Goal: Task Accomplishment & Management: Manage account settings

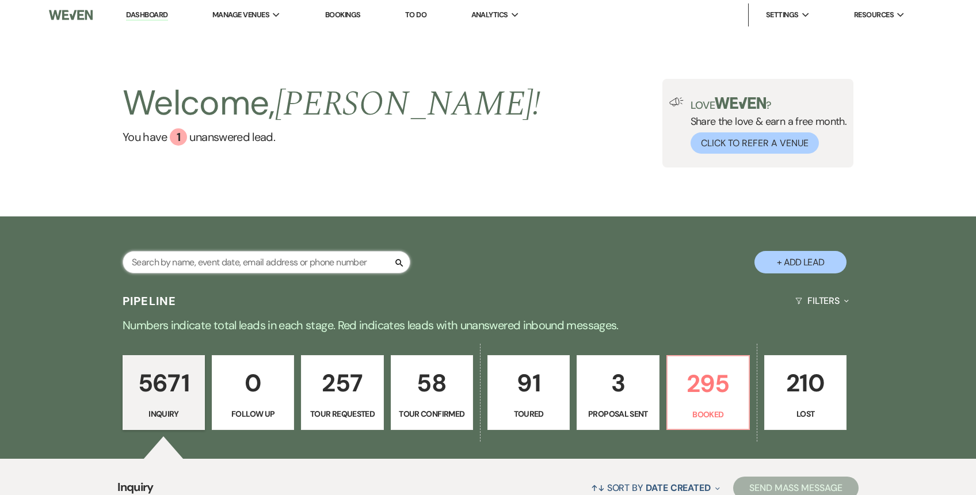
click at [313, 254] on input "text" at bounding box center [267, 262] width 288 height 22
paste input "britaintealharvey@gmail.com"
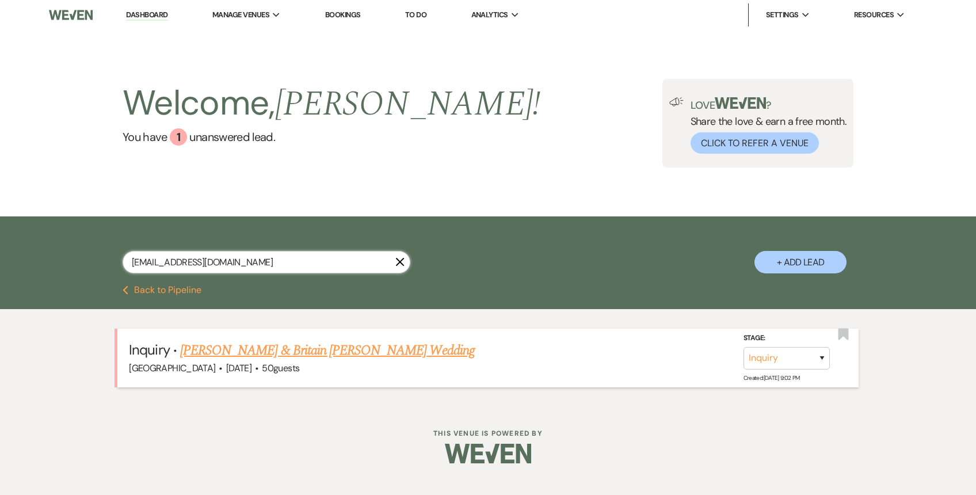
type input "britaintealharvey@gmail.com"
click at [795, 359] on select "Inquiry Follow Up Tour Requested Tour Confirmed Toured Proposal Sent Booked Lost" at bounding box center [787, 358] width 86 height 22
select select "4"
click at [744, 347] on select "Inquiry Follow Up Tour Requested Tour Confirmed Toured Proposal Sent Booked Lost" at bounding box center [787, 358] width 86 height 22
click at [803, 362] on button "Save" at bounding box center [807, 358] width 58 height 23
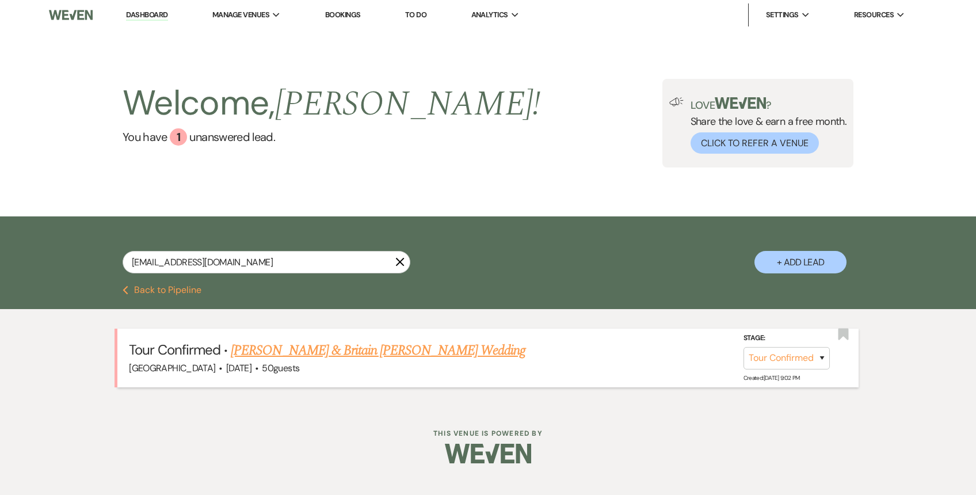
click at [144, 25] on li "Dashboard" at bounding box center [146, 14] width 53 height 23
click at [147, 17] on link "Dashboard" at bounding box center [146, 15] width 41 height 11
select select "4"
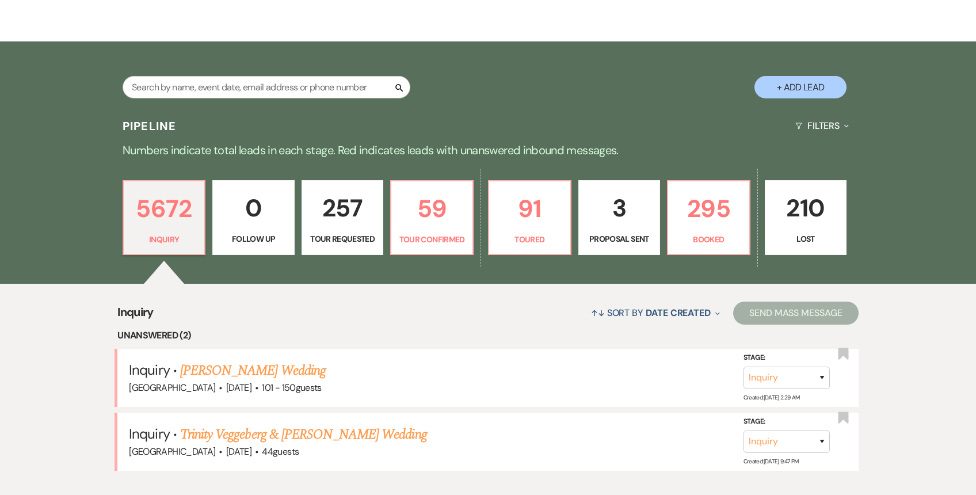
scroll to position [234, 0]
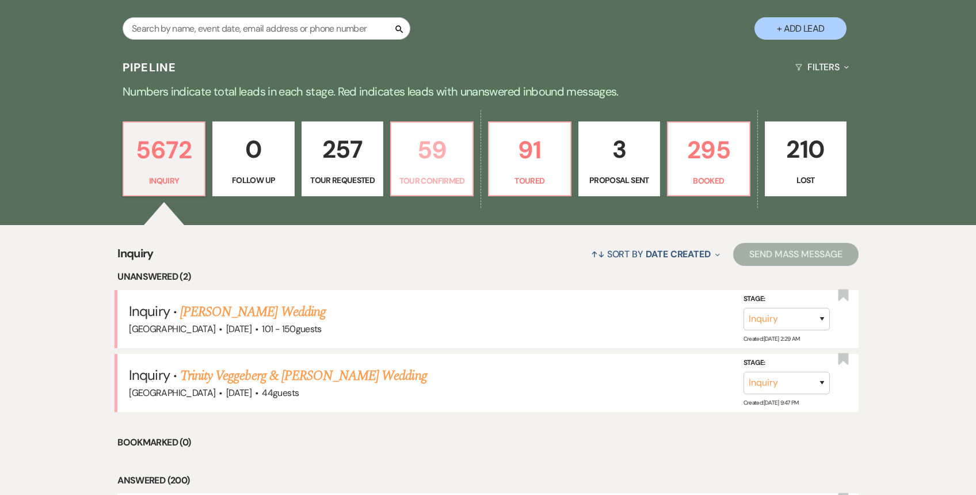
click at [440, 161] on p "59" at bounding box center [431, 150] width 67 height 39
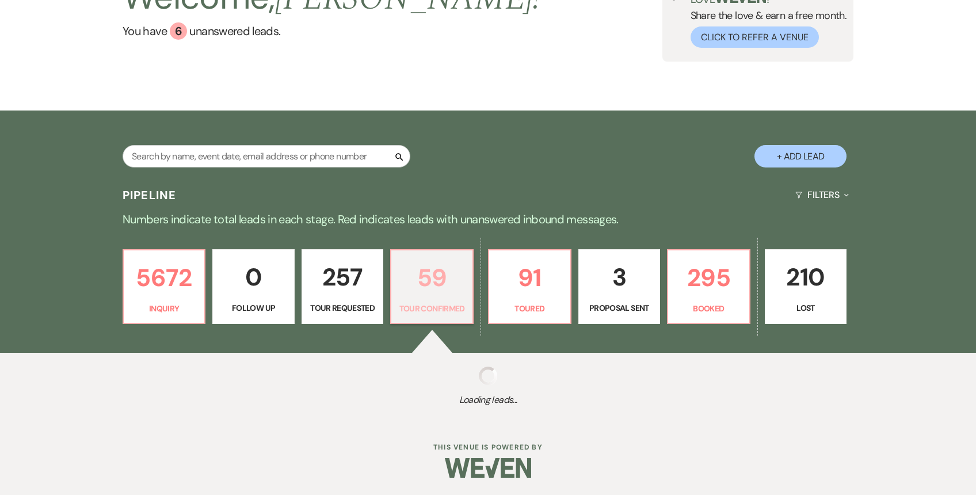
scroll to position [234, 0]
select select "4"
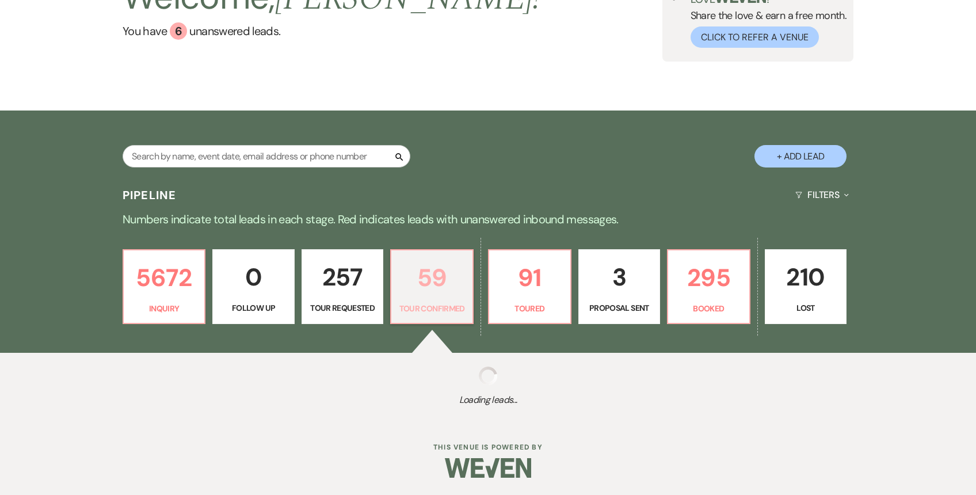
select select "4"
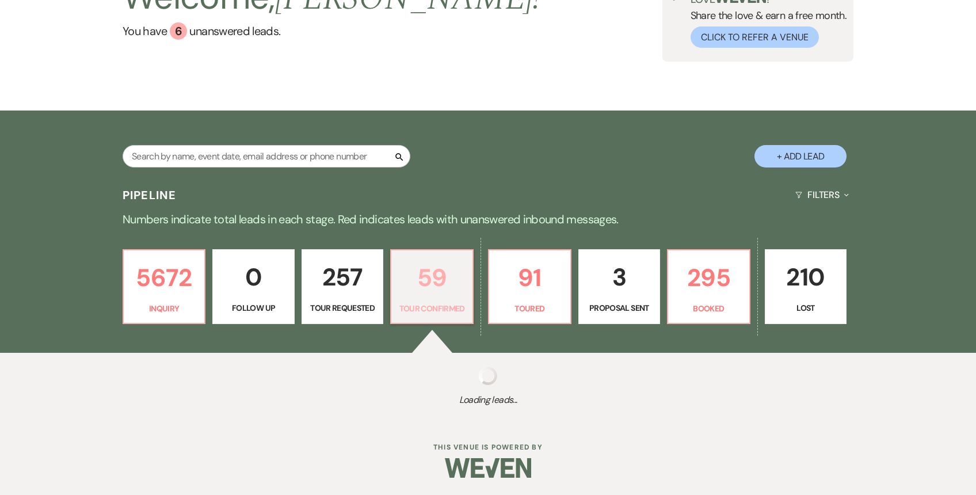
select select "4"
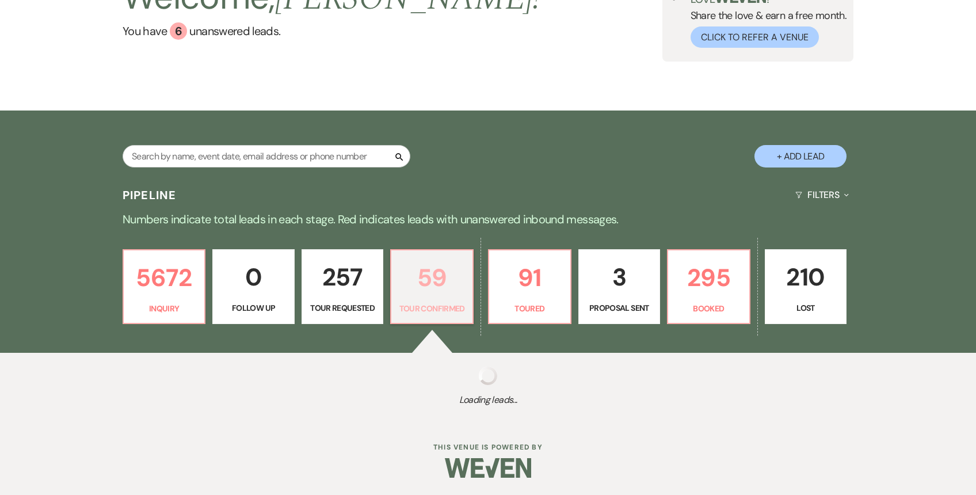
select select "4"
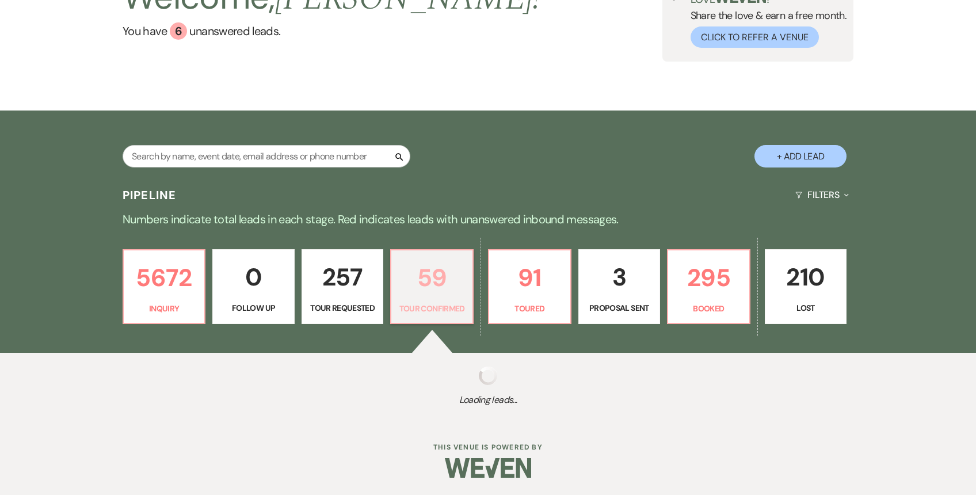
select select "4"
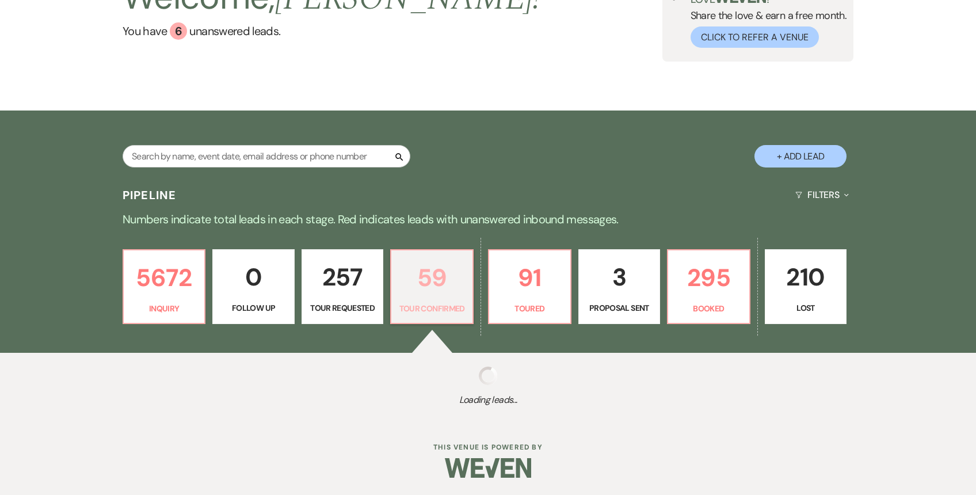
select select "4"
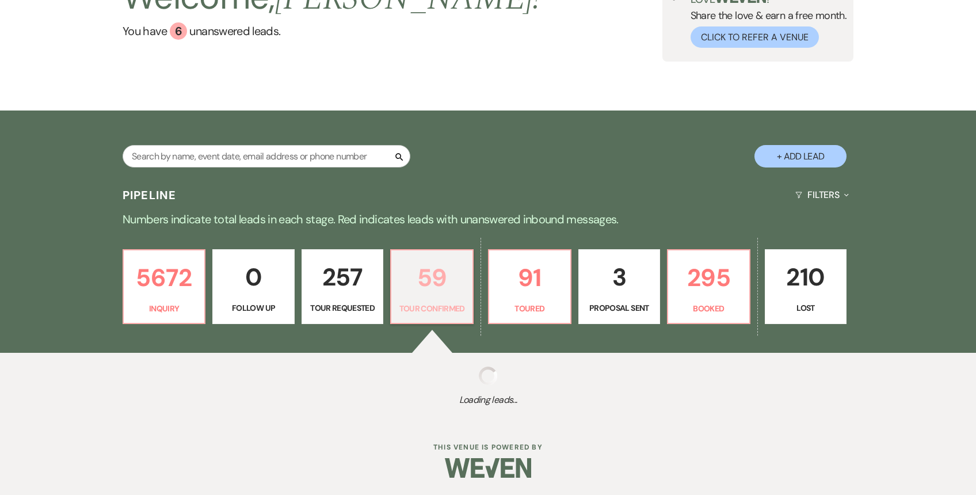
select select "4"
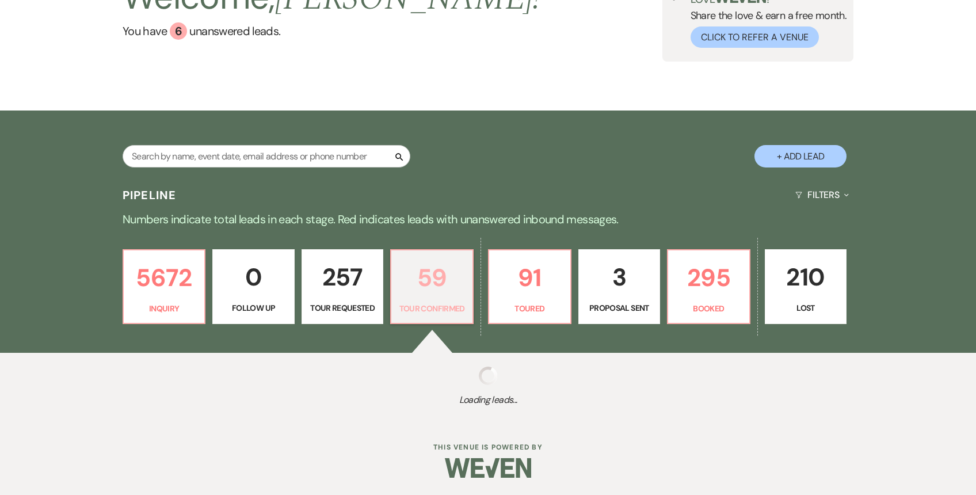
select select "4"
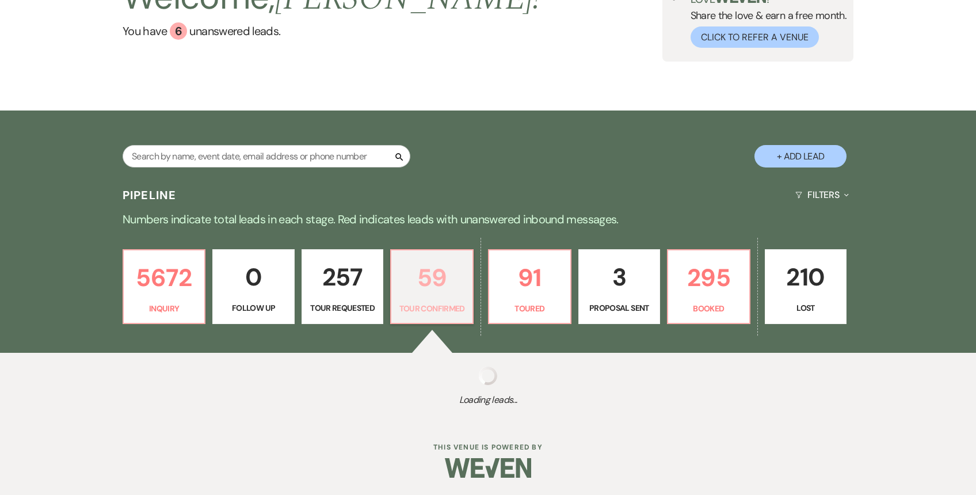
select select "4"
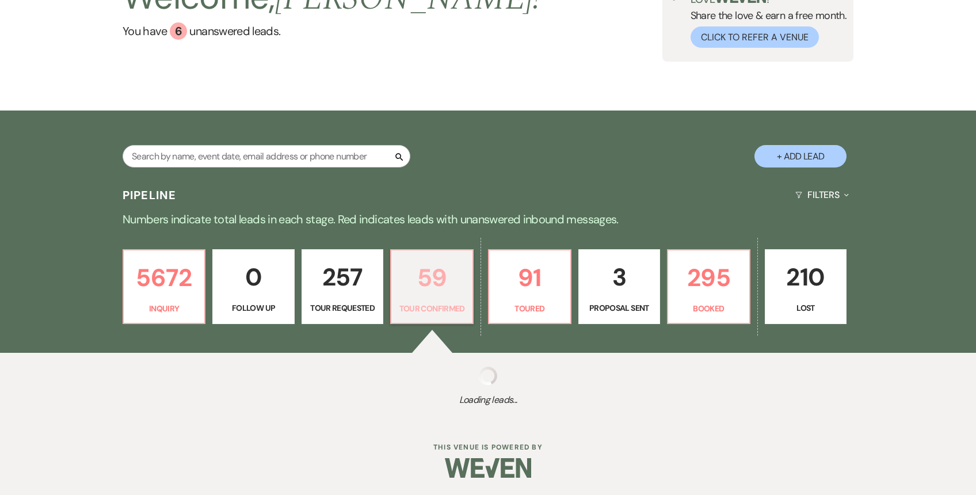
select select "4"
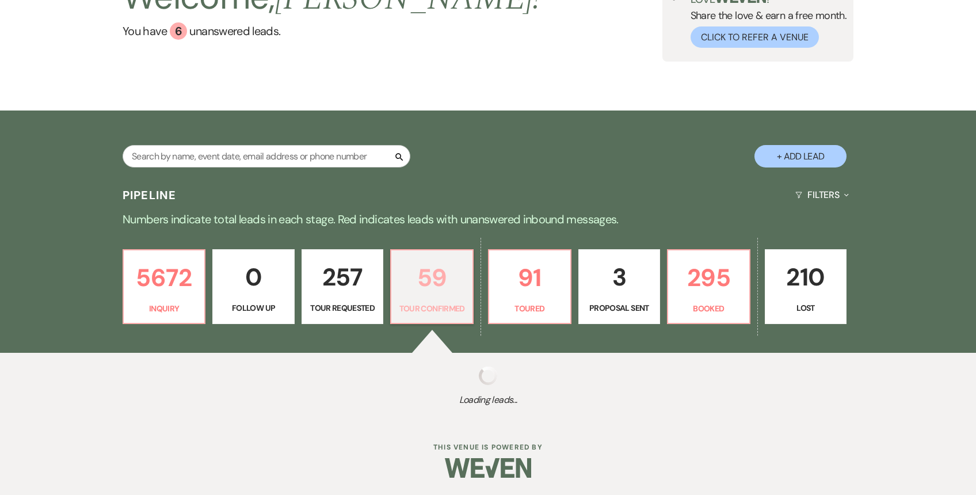
select select "4"
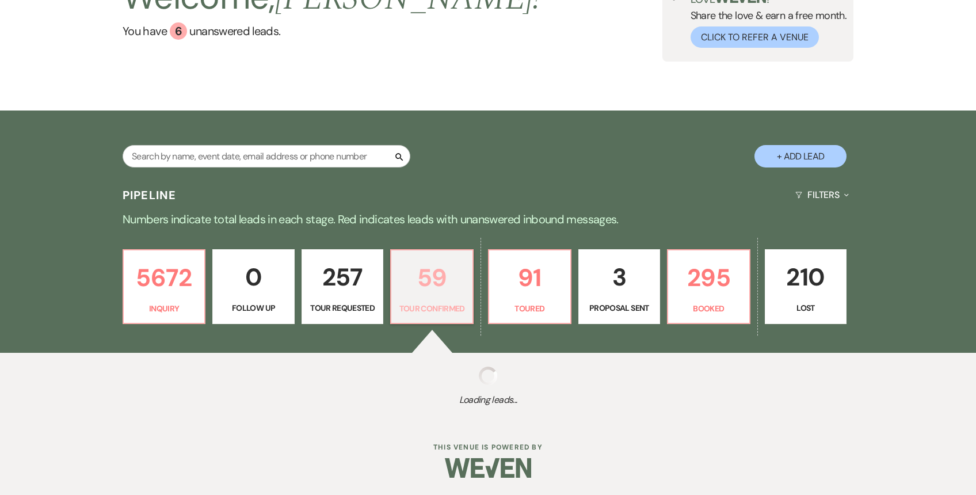
select select "4"
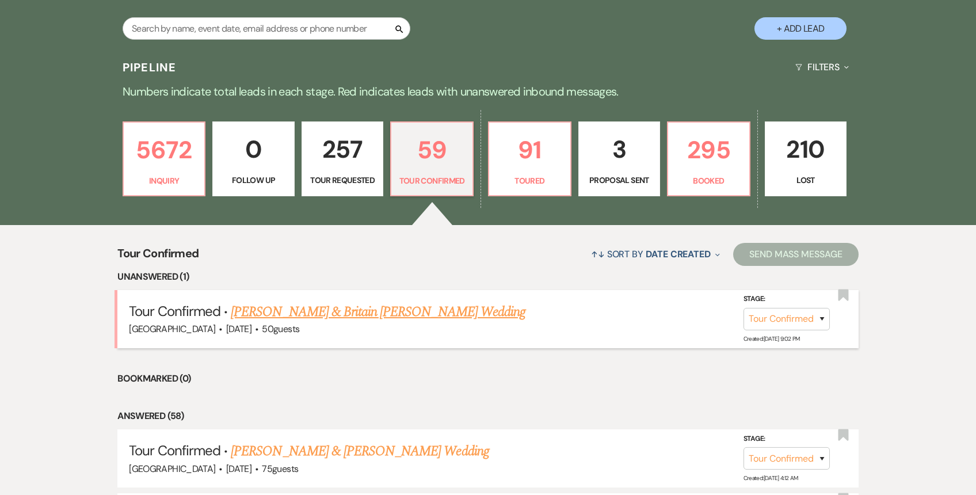
click at [390, 311] on link "[PERSON_NAME] & Britain [PERSON_NAME] Wedding" at bounding box center [378, 312] width 295 height 21
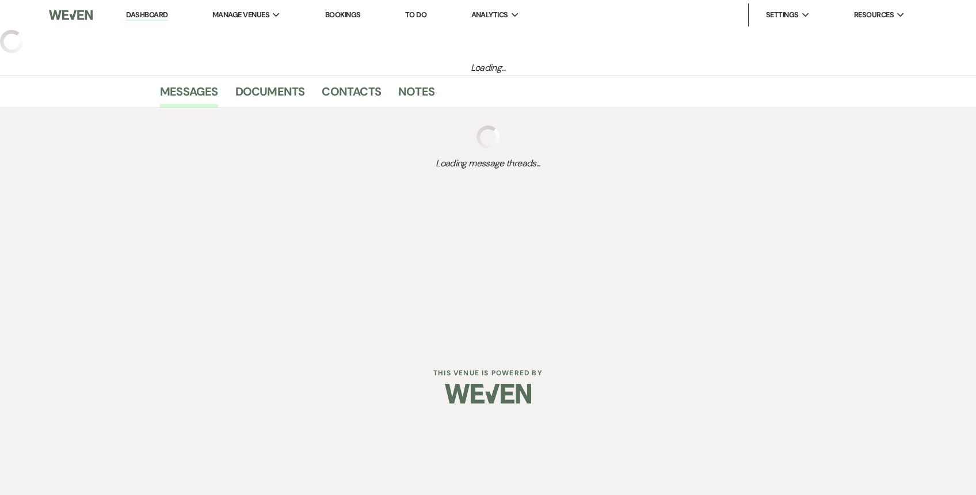
select select "4"
select select "5"
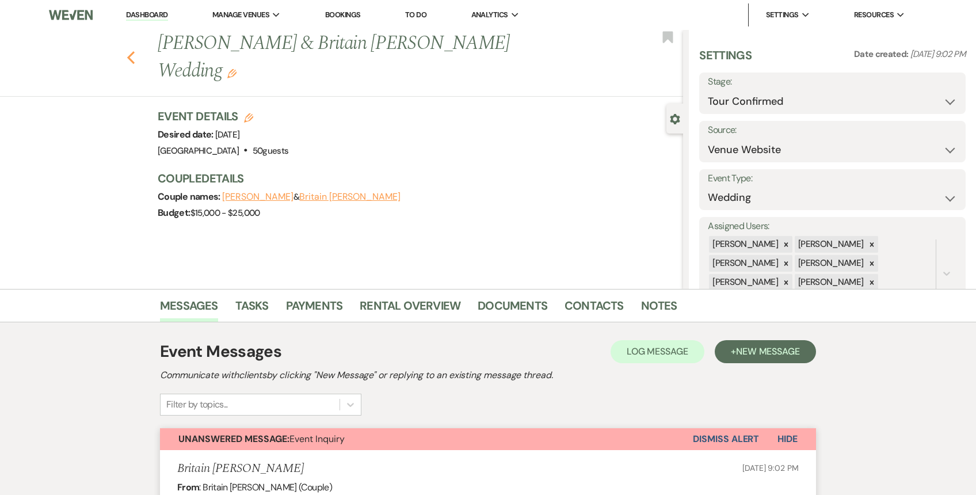
click at [131, 51] on icon "Previous" at bounding box center [131, 58] width 9 height 14
select select "4"
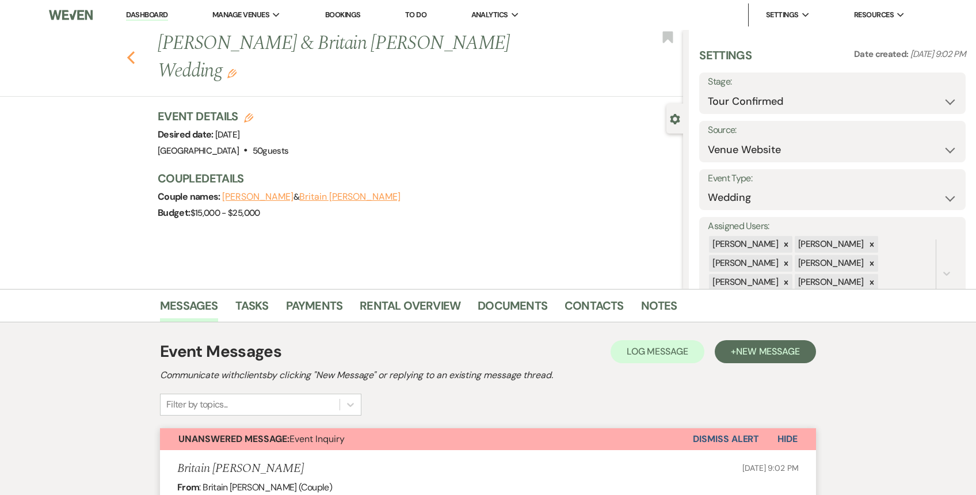
select select "4"
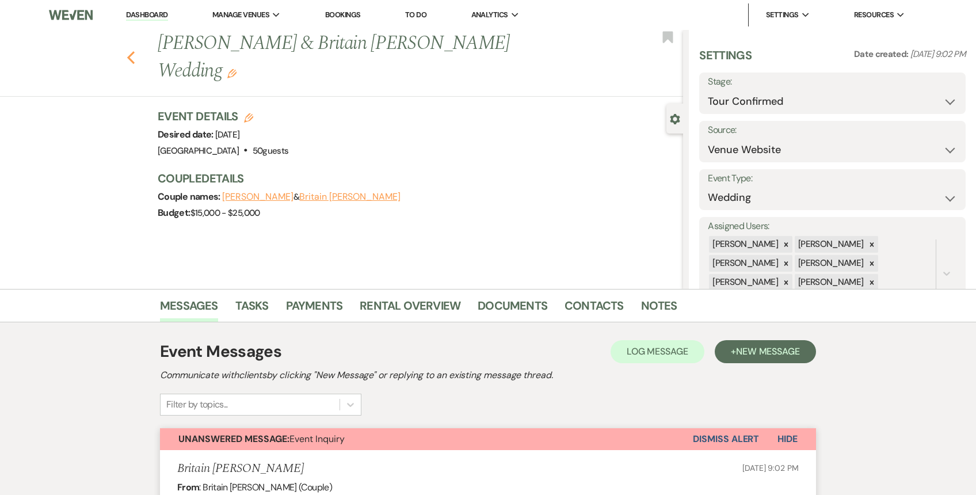
select select "4"
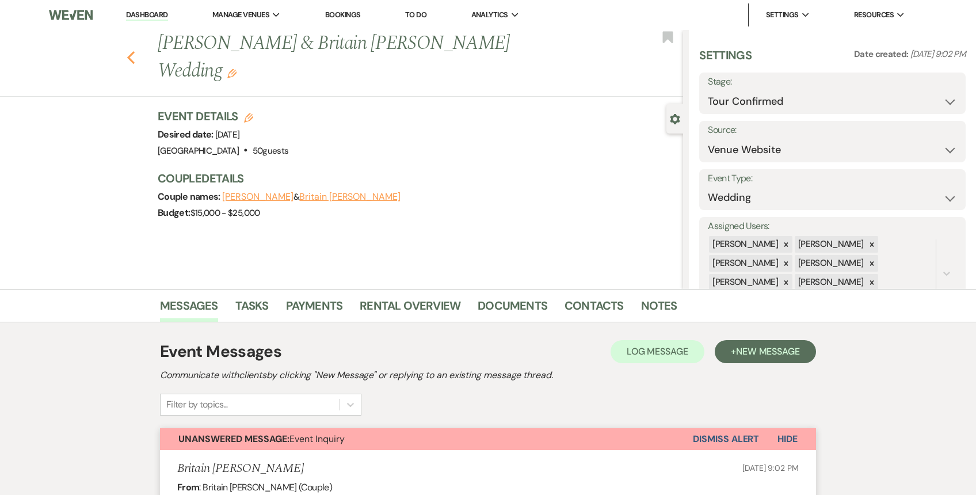
select select "4"
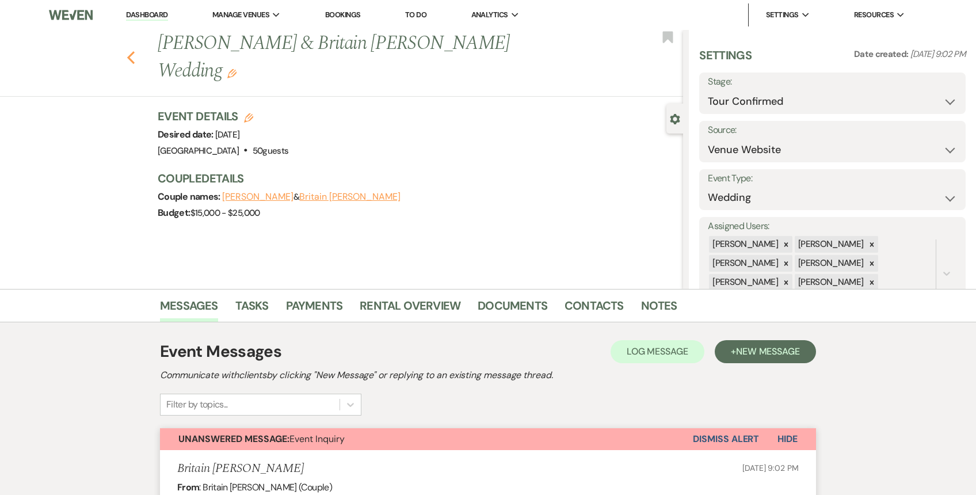
select select "4"
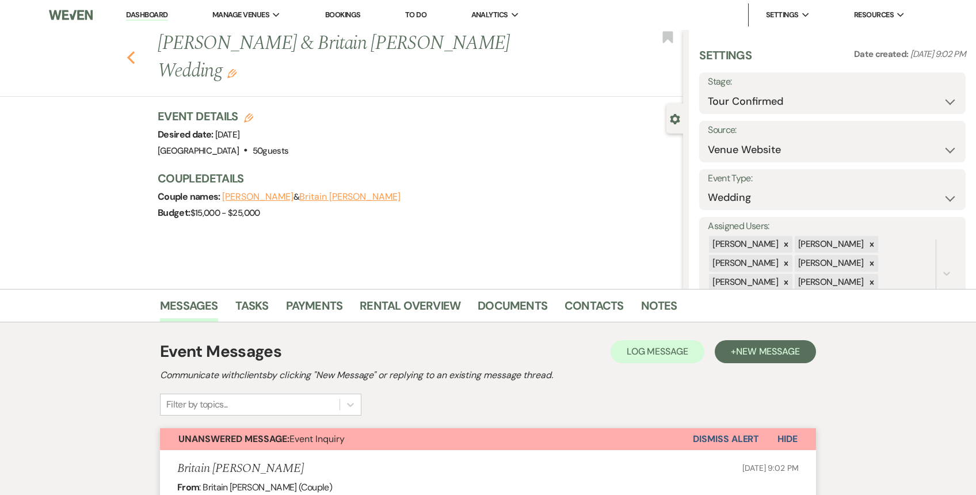
select select "4"
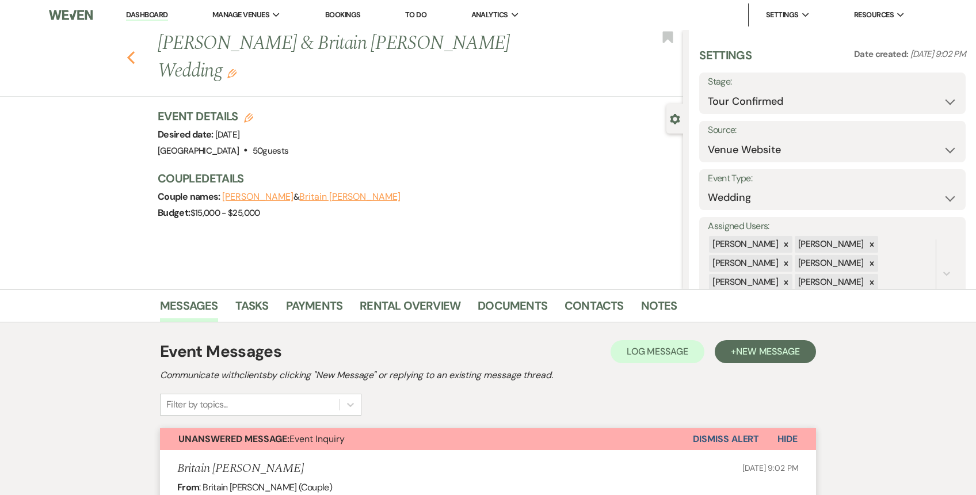
select select "4"
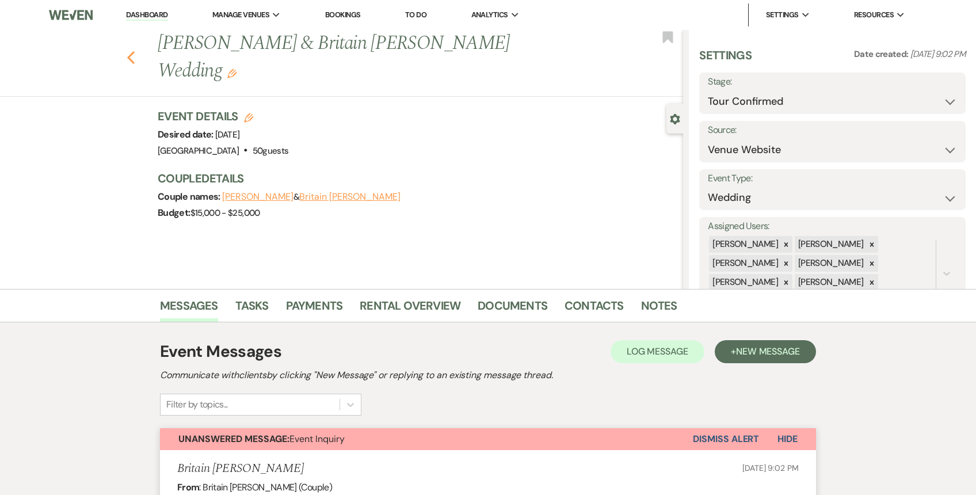
select select "4"
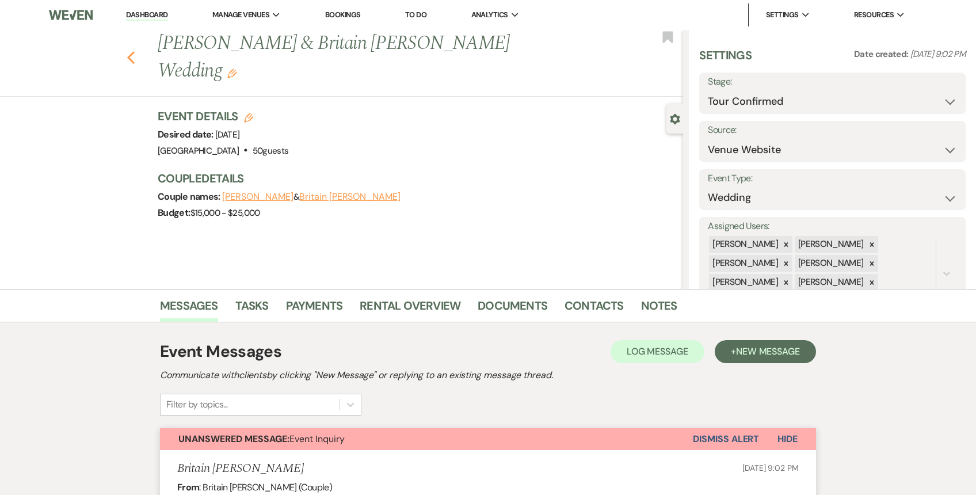
select select "4"
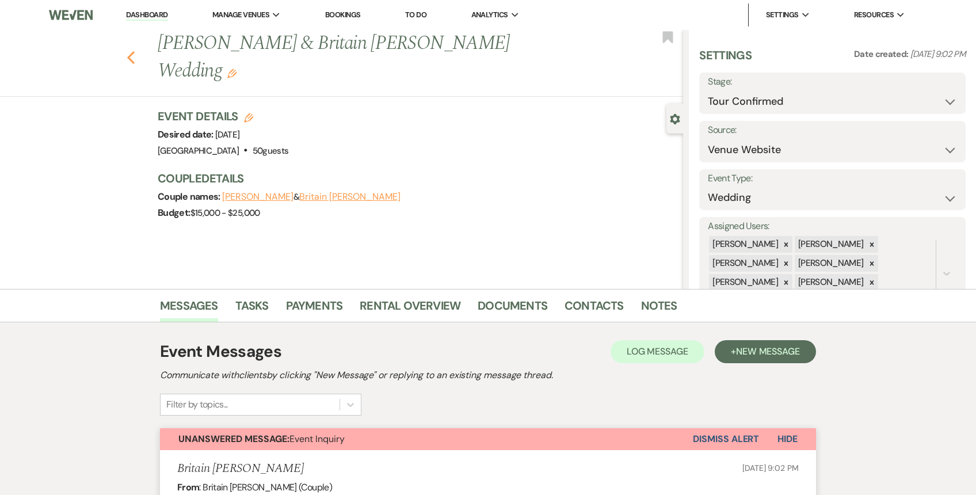
select select "4"
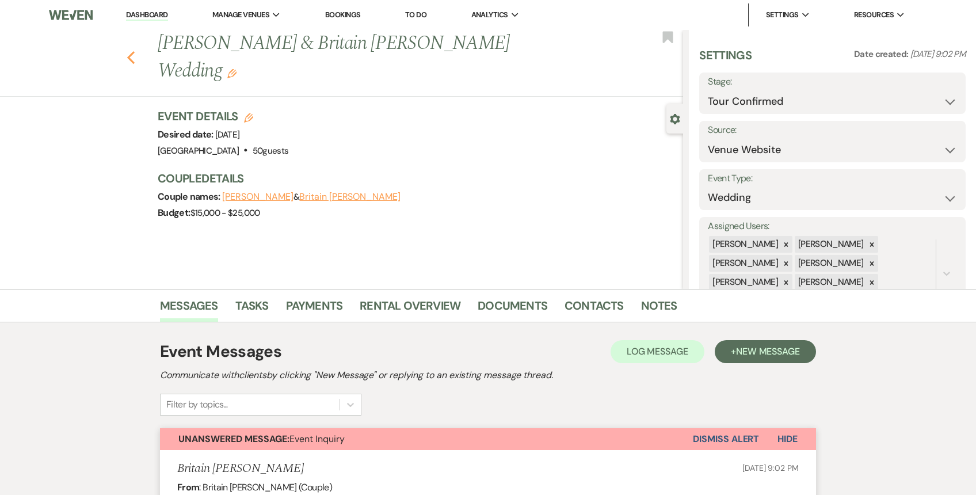
select select "4"
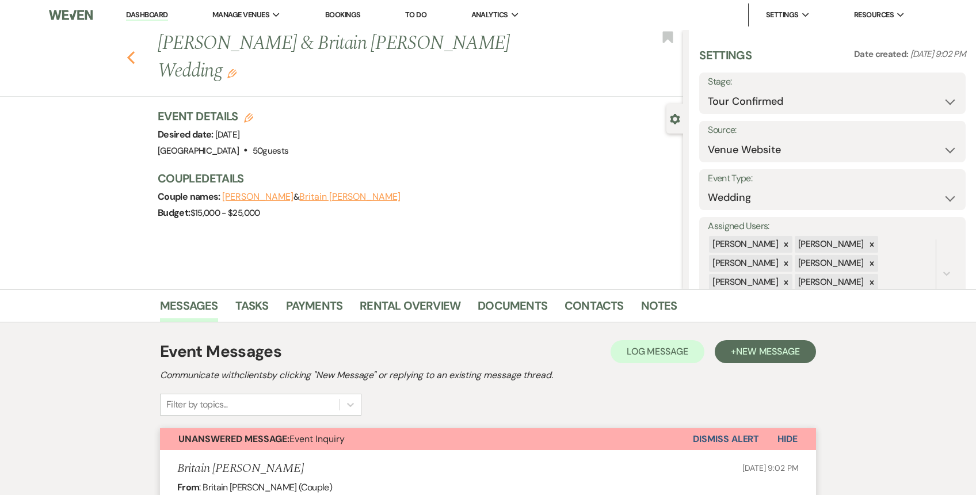
select select "4"
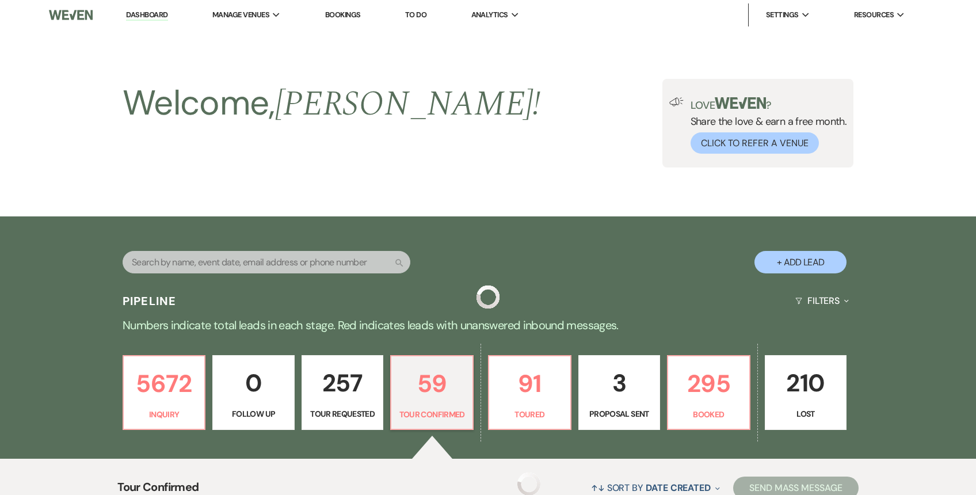
scroll to position [234, 0]
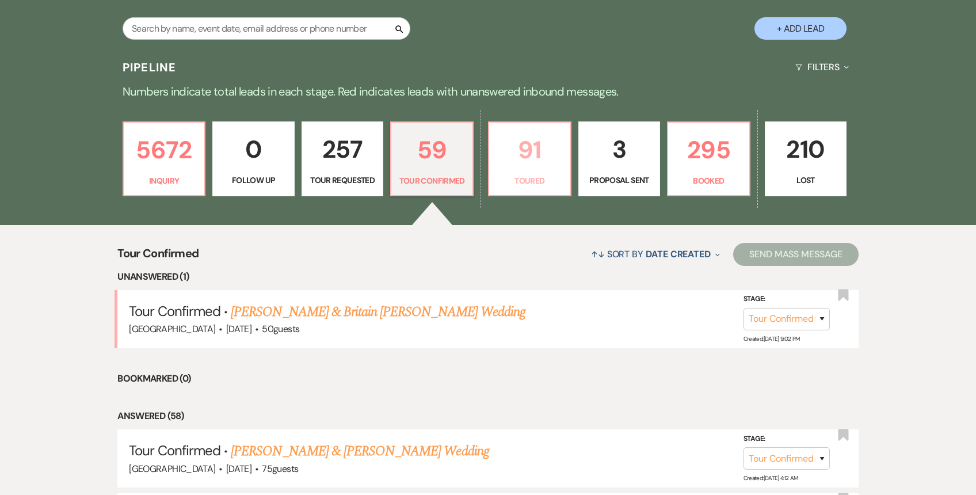
click at [535, 143] on p "91" at bounding box center [529, 150] width 67 height 39
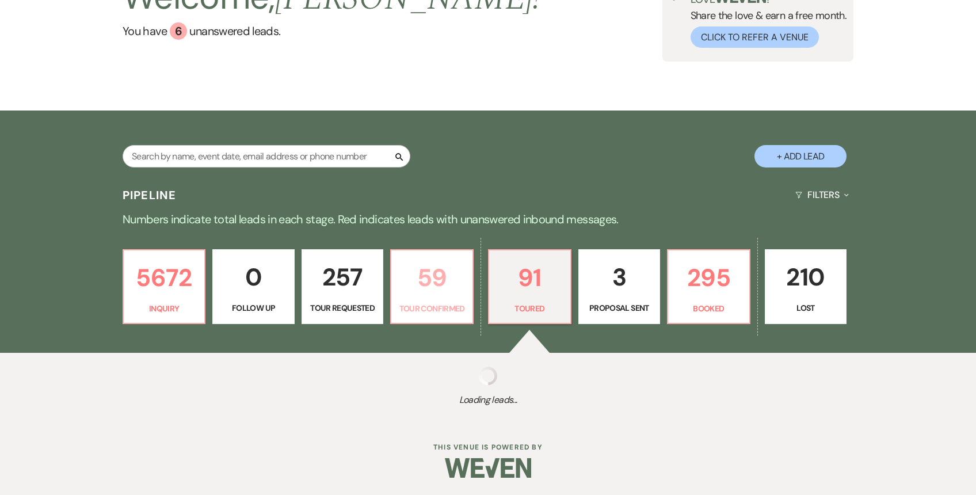
select select "5"
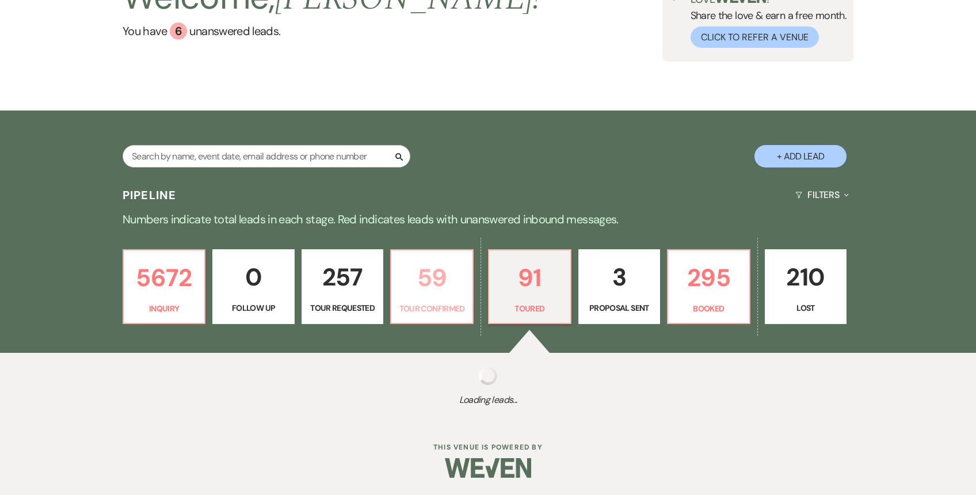
select select "5"
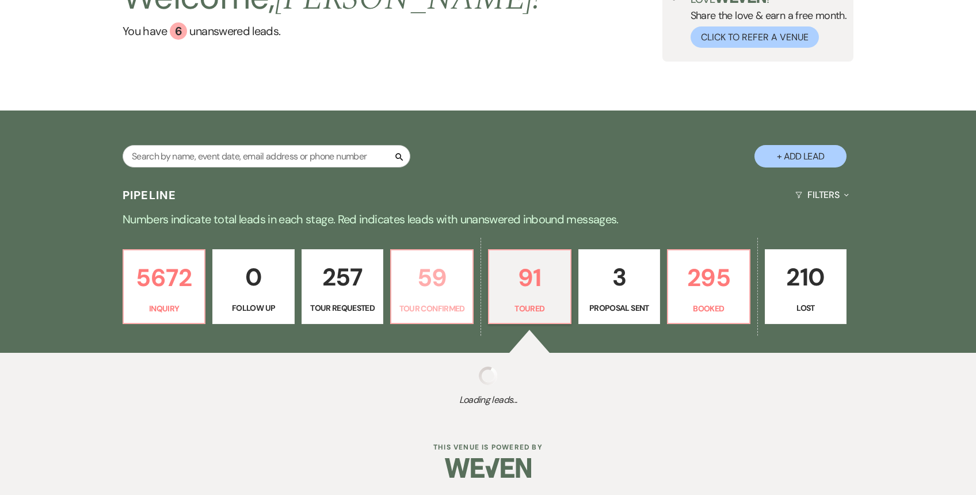
select select "5"
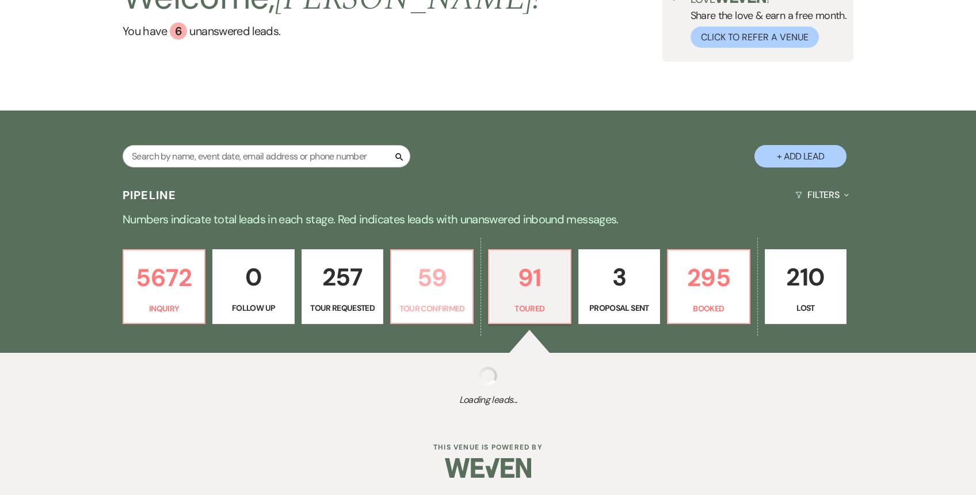
select select "5"
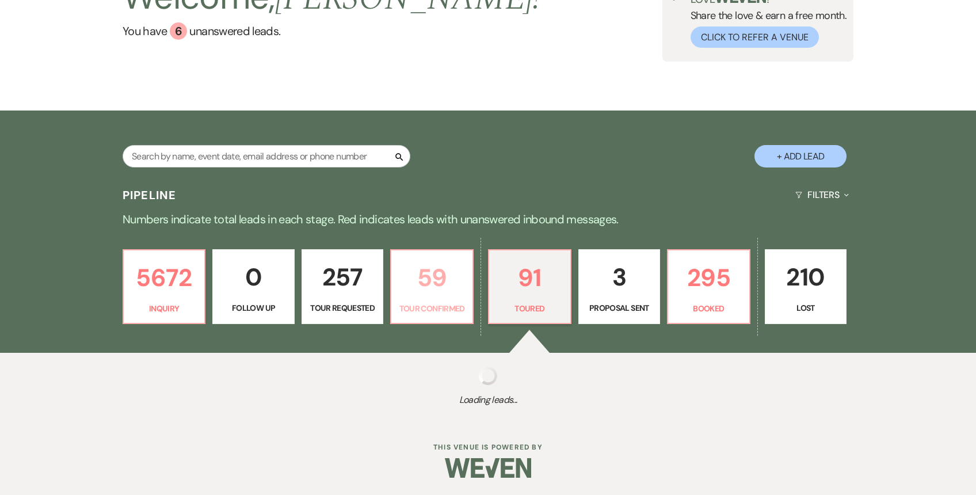
select select "5"
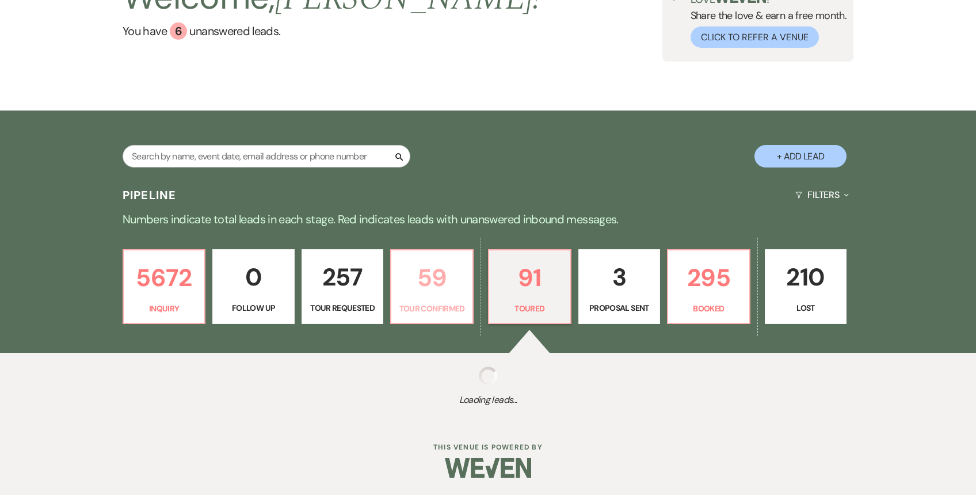
select select "5"
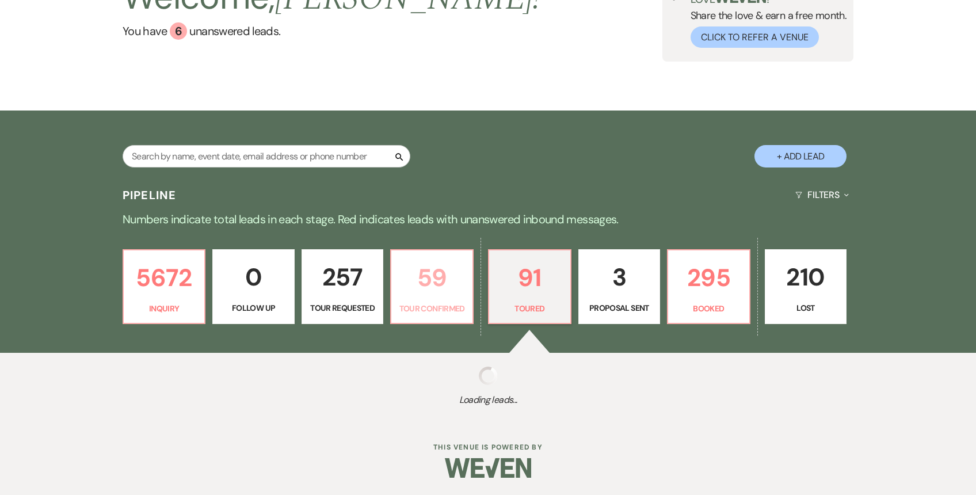
select select "5"
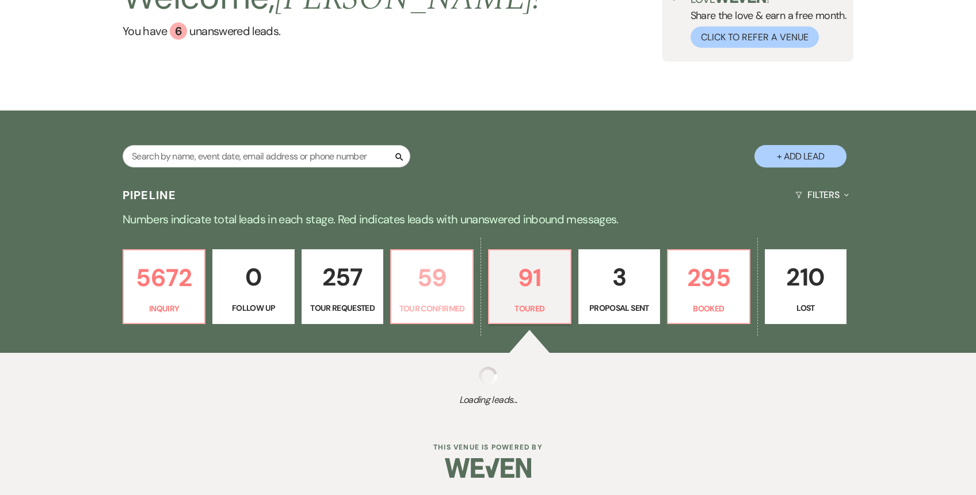
select select "5"
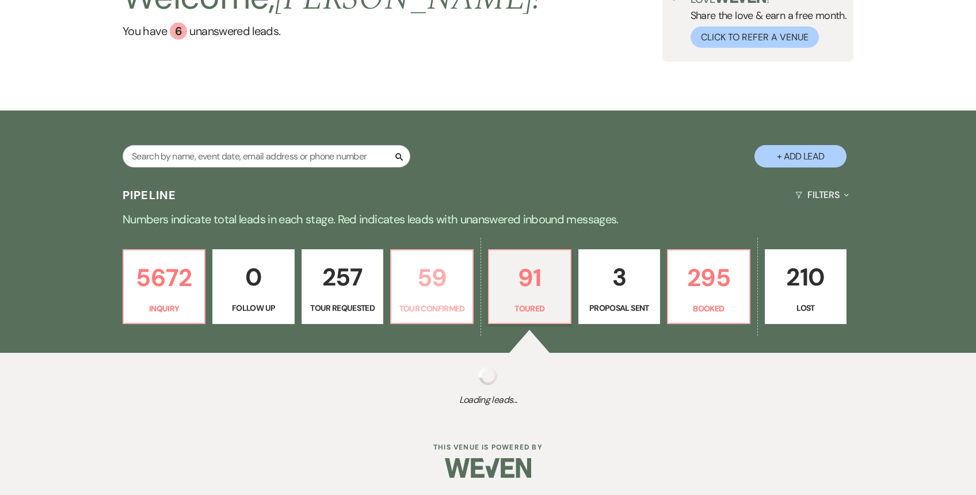
select select "5"
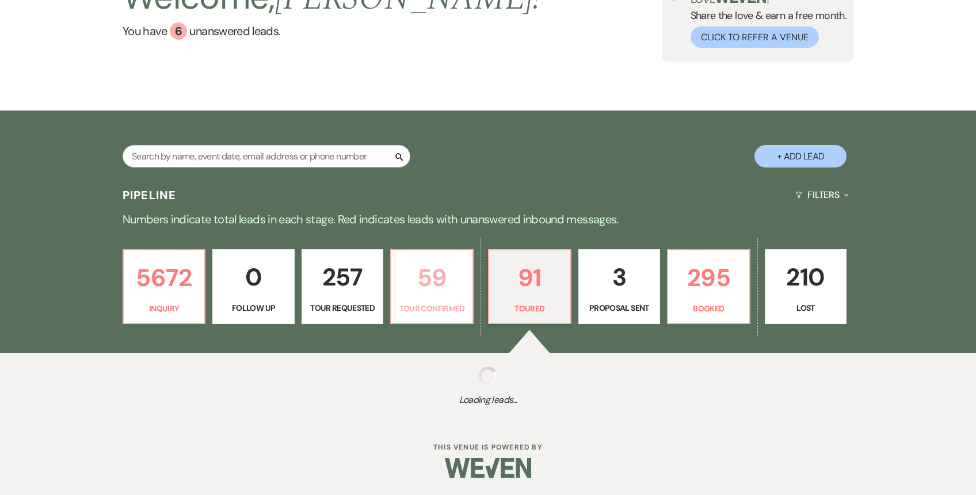
select select "5"
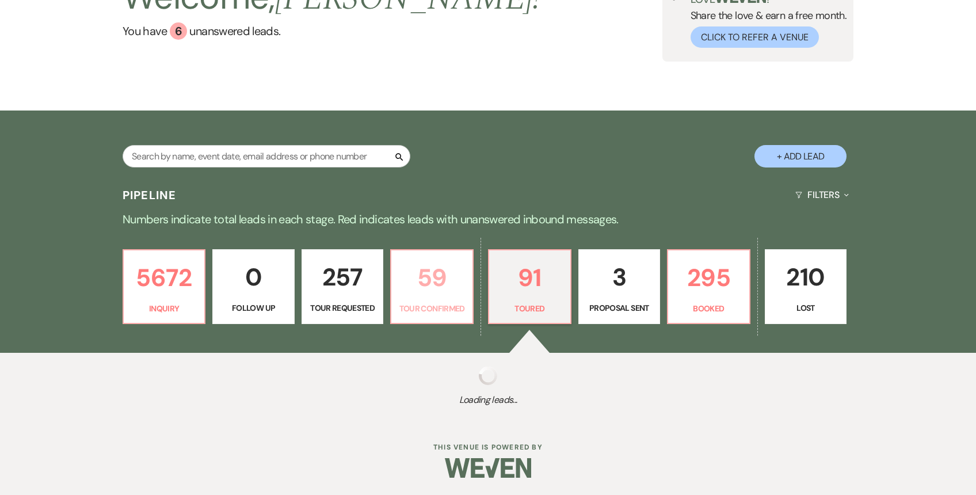
select select "5"
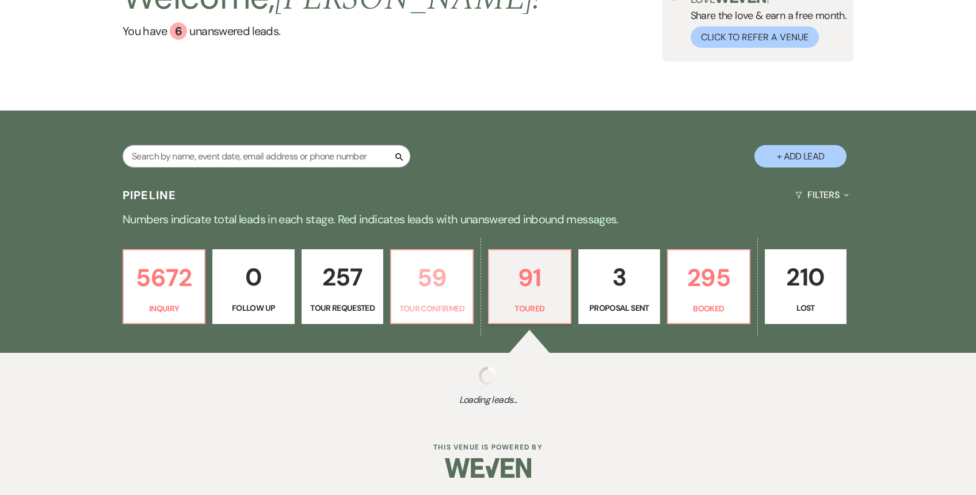
select select "5"
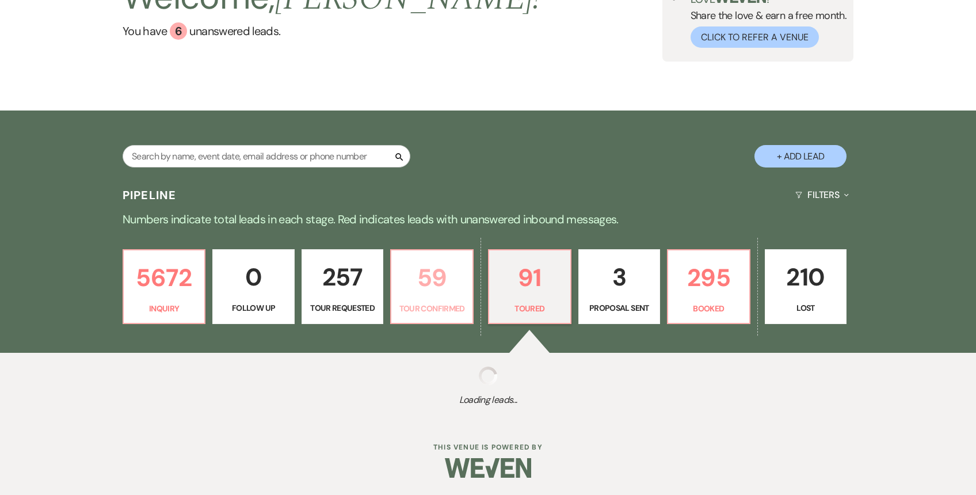
select select "5"
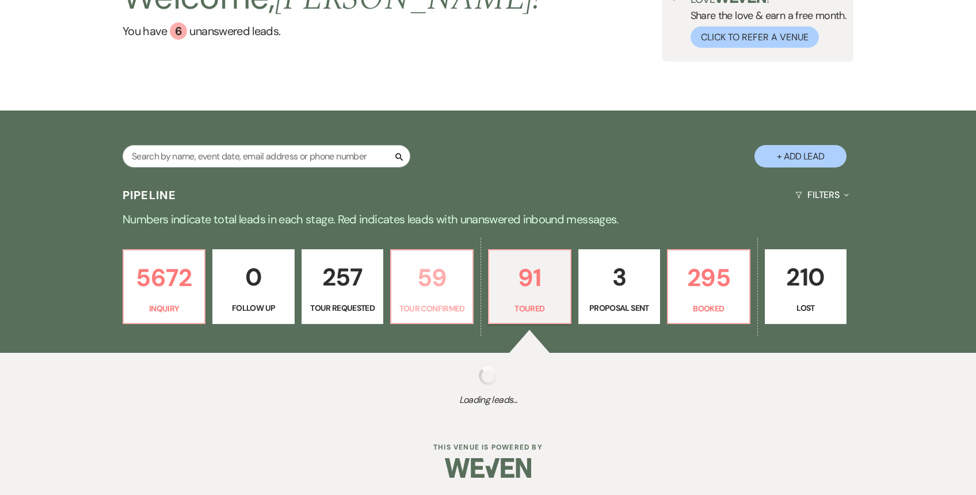
select select "5"
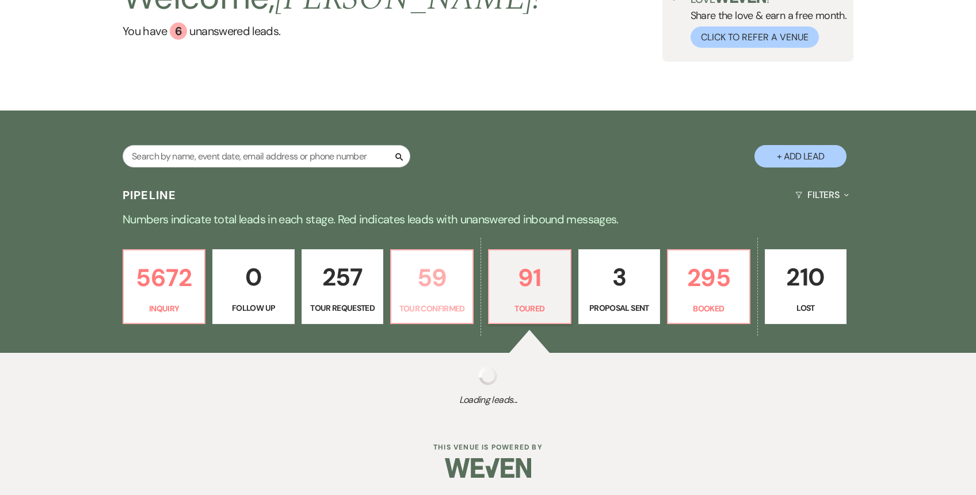
select select "5"
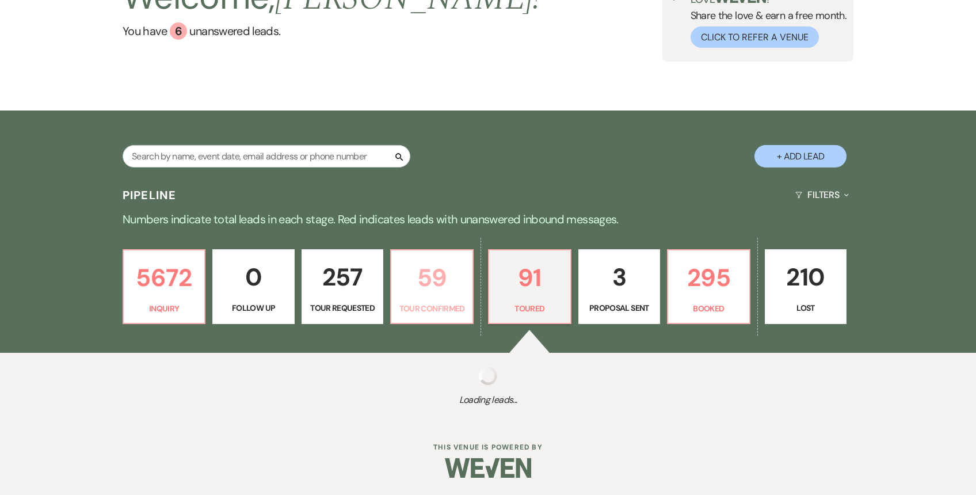
select select "5"
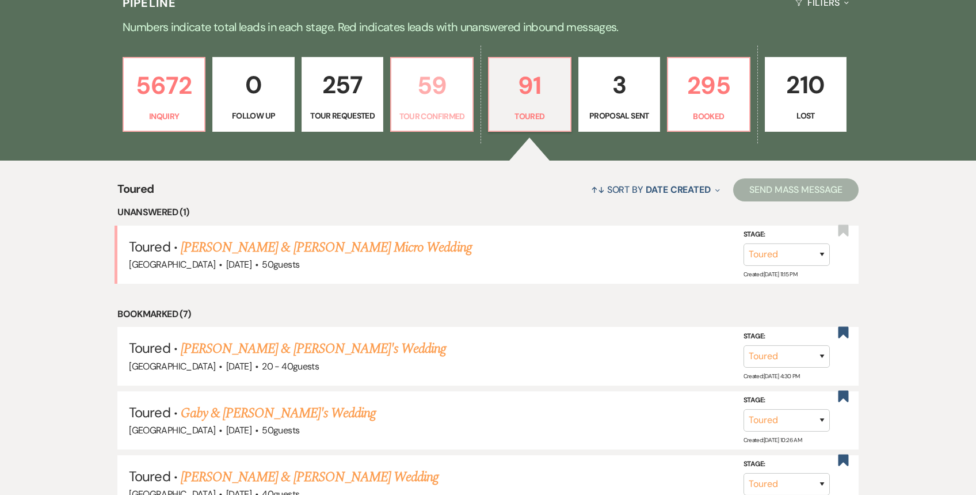
scroll to position [300, 0]
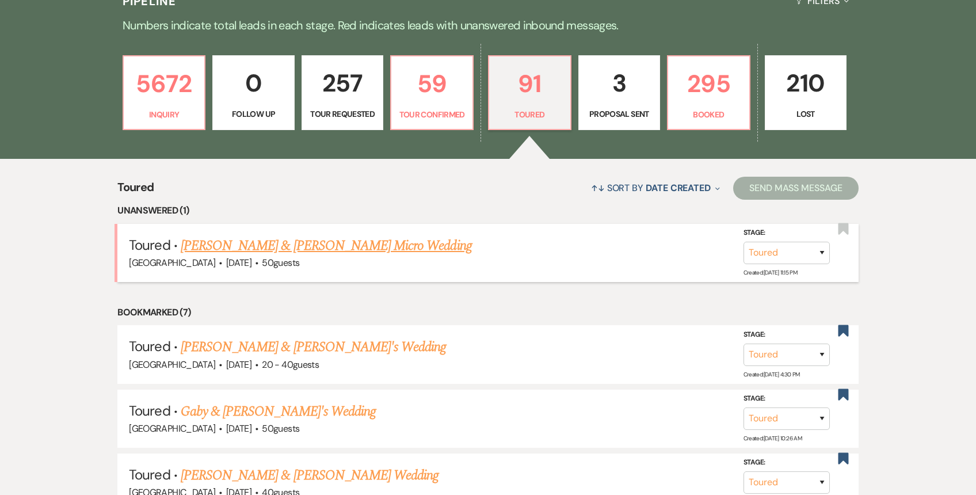
click at [373, 248] on link "[PERSON_NAME] & [PERSON_NAME] Micro Wedding" at bounding box center [326, 245] width 291 height 21
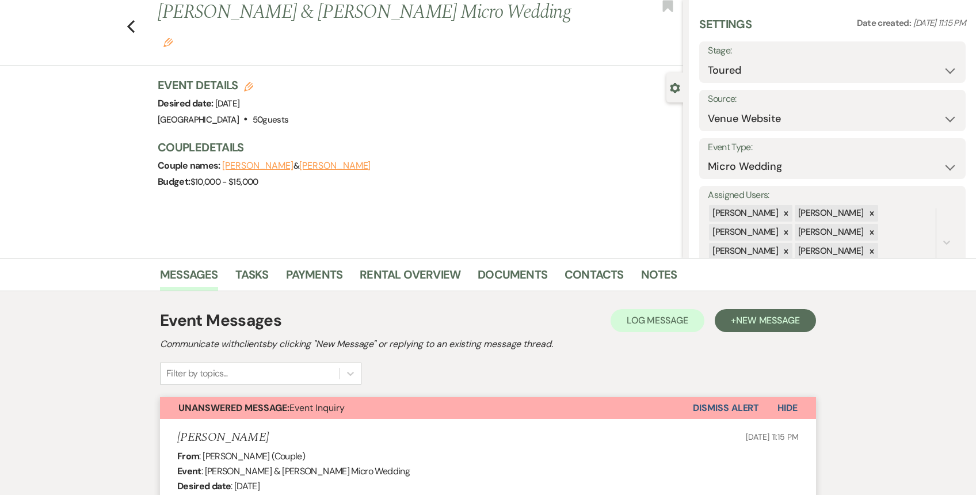
scroll to position [13, 0]
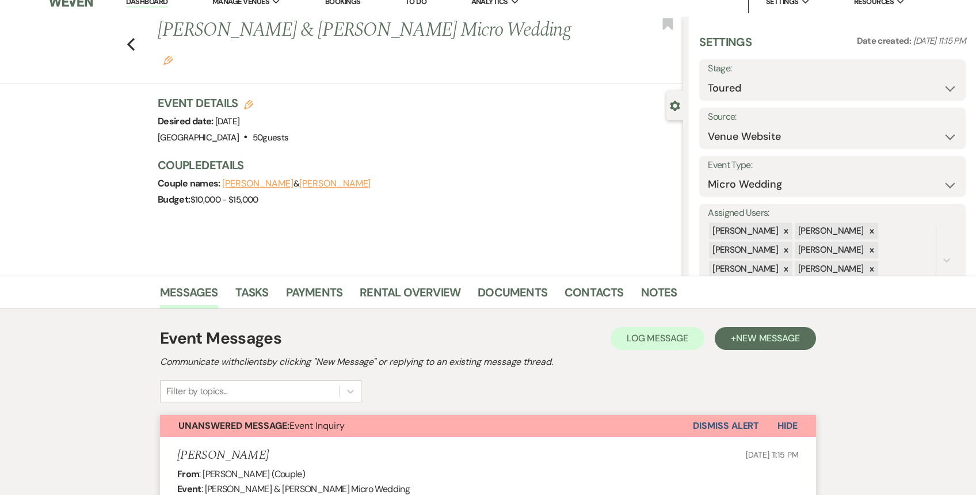
click at [743, 426] on button "Dismiss Alert" at bounding box center [726, 426] width 66 height 22
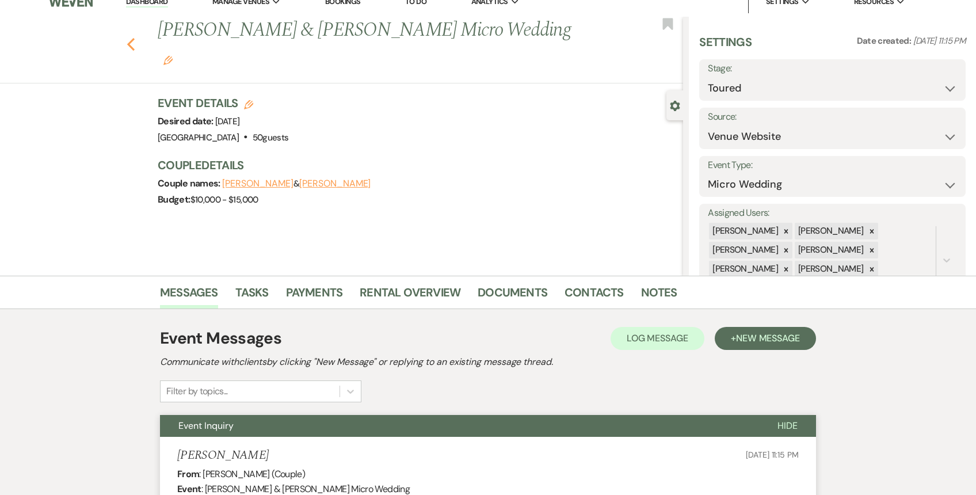
click at [131, 38] on use "button" at bounding box center [130, 44] width 7 height 13
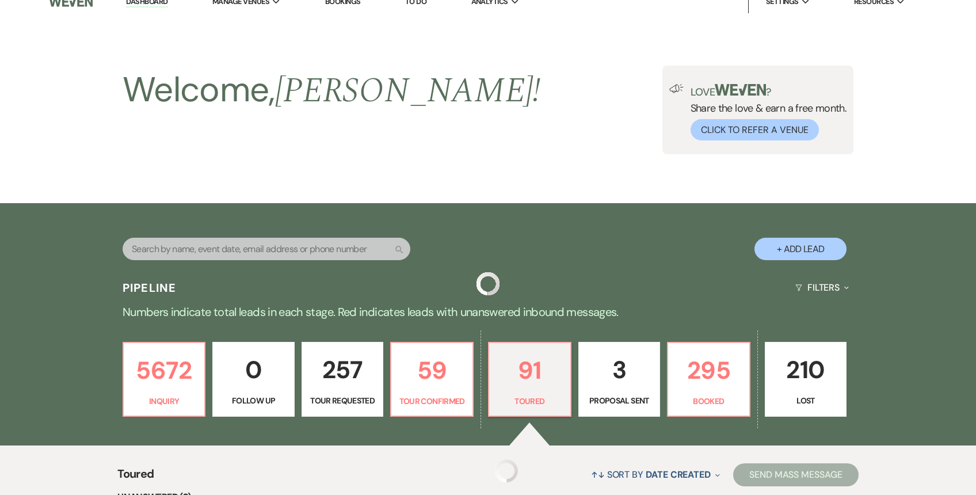
scroll to position [300, 0]
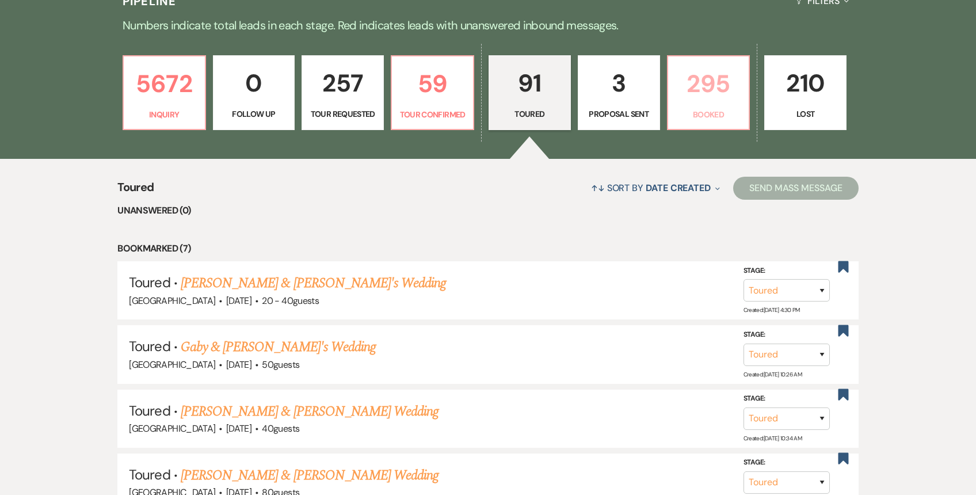
click at [709, 104] on link "295 Booked" at bounding box center [708, 92] width 83 height 75
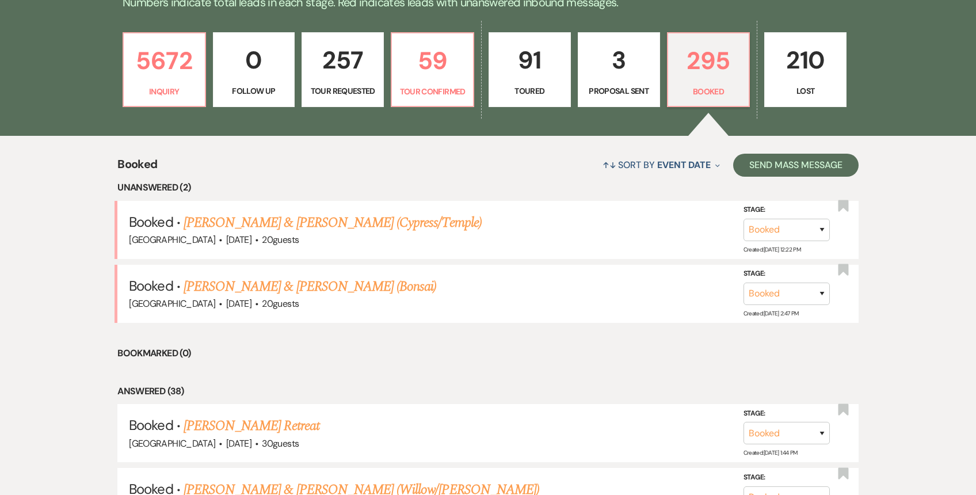
scroll to position [324, 0]
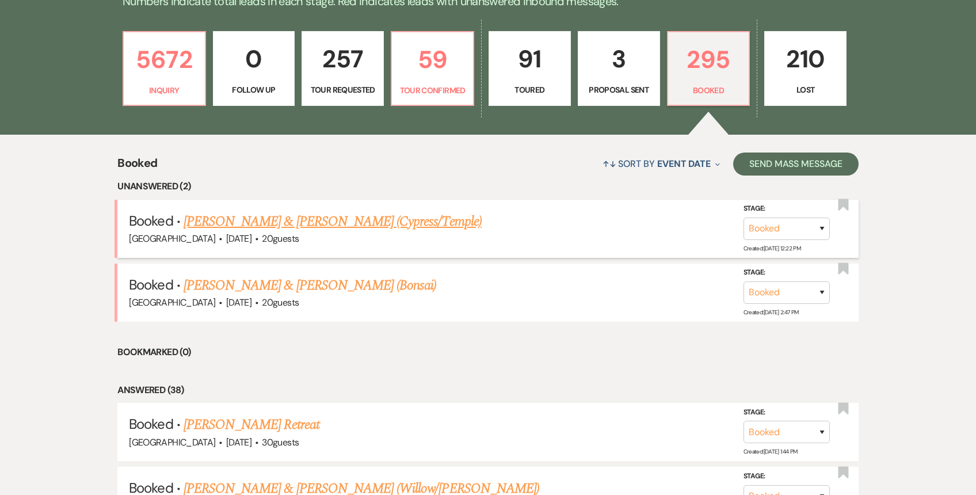
click at [385, 222] on link "[PERSON_NAME] & [PERSON_NAME] (Cypress/Temple)" at bounding box center [333, 221] width 298 height 21
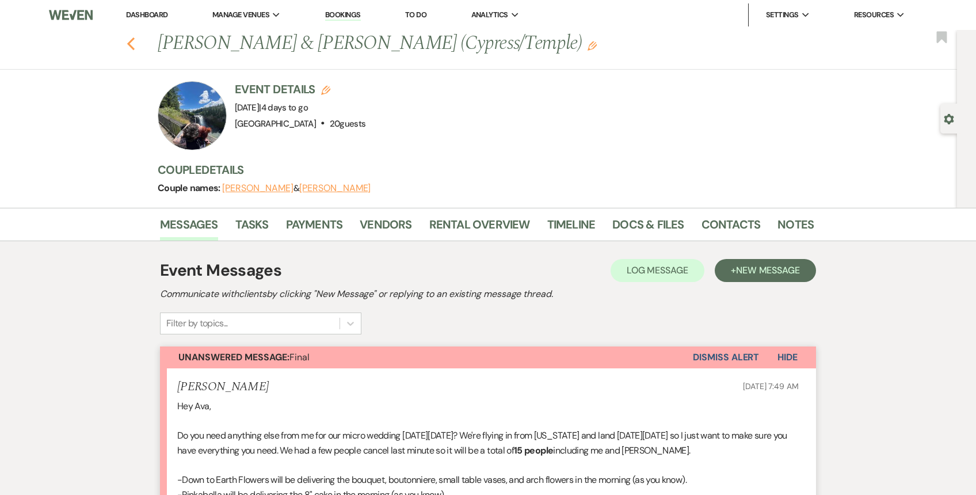
click at [128, 41] on icon "Previous" at bounding box center [131, 44] width 9 height 14
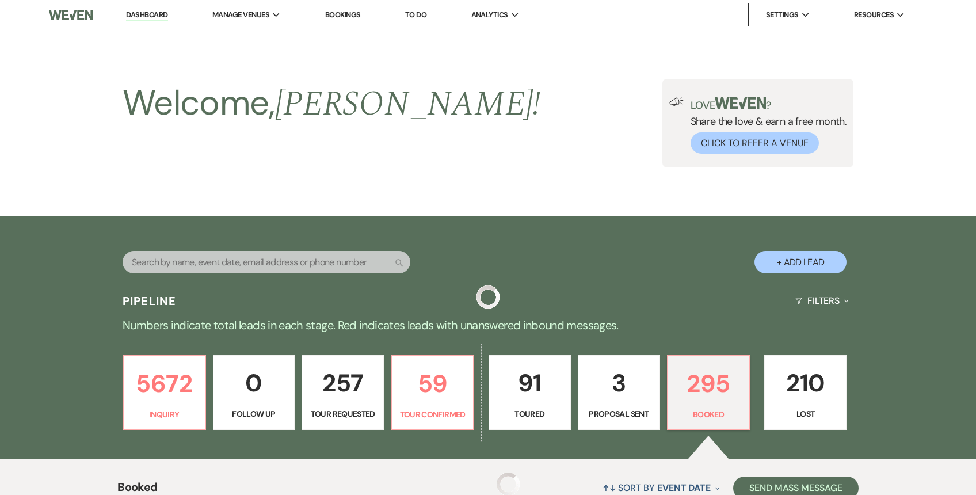
scroll to position [324, 0]
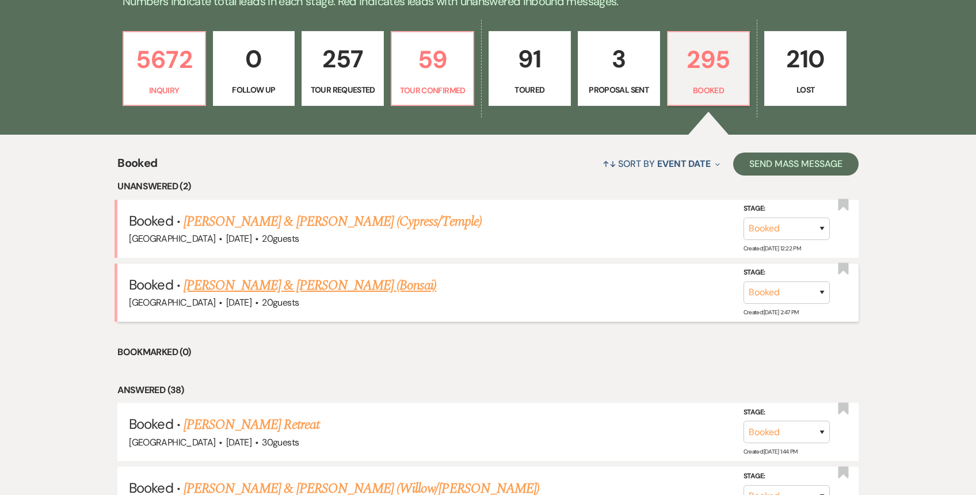
click at [252, 287] on link "[PERSON_NAME] & [PERSON_NAME] (Bonsai)" at bounding box center [310, 285] width 253 height 21
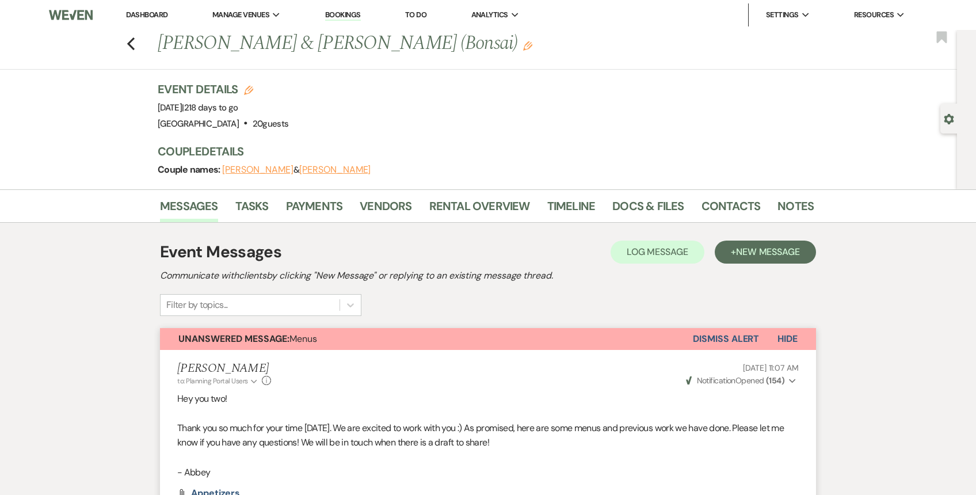
click at [143, 13] on link "Dashboard" at bounding box center [146, 15] width 41 height 10
